Goal: Task Accomplishment & Management: Manage account settings

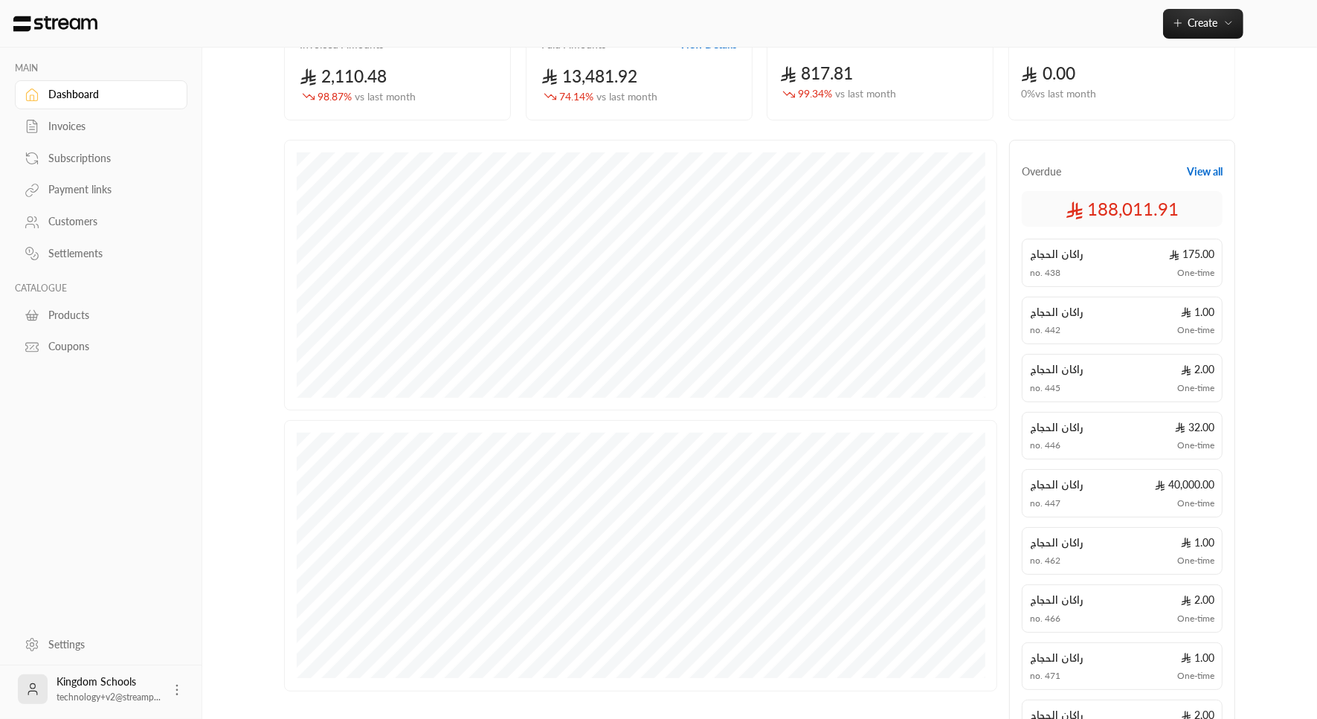
scroll to position [40, 0]
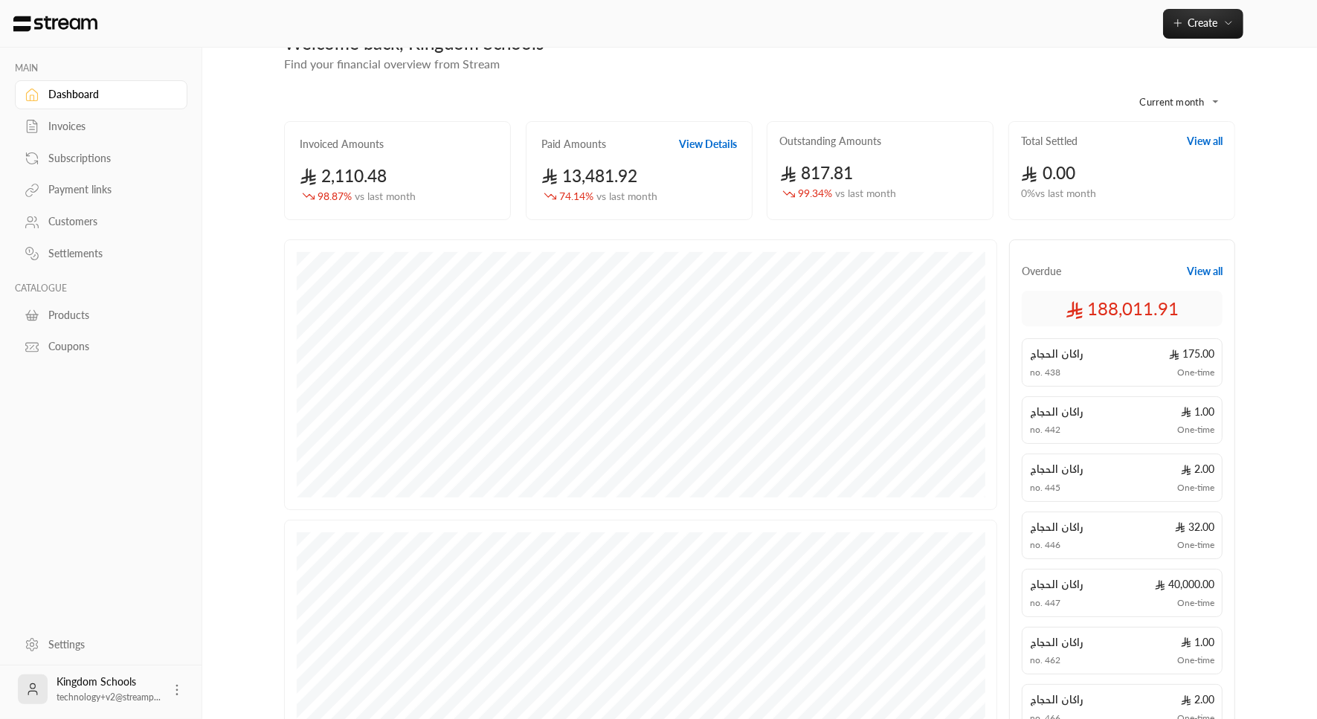
click at [71, 642] on div "Settings" at bounding box center [108, 644] width 120 height 15
